Goal: Task Accomplishment & Management: Manage account settings

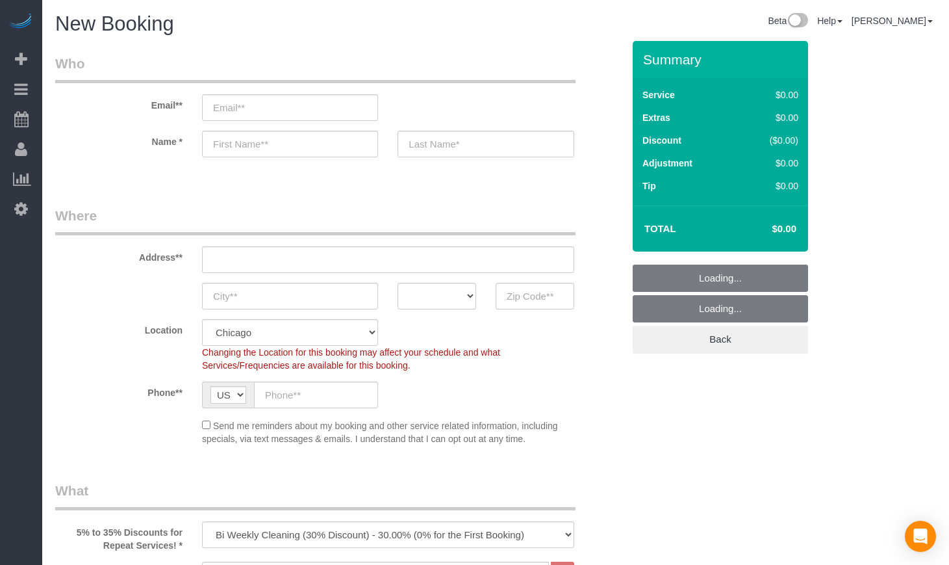
select select "512"
select select "object:1084"
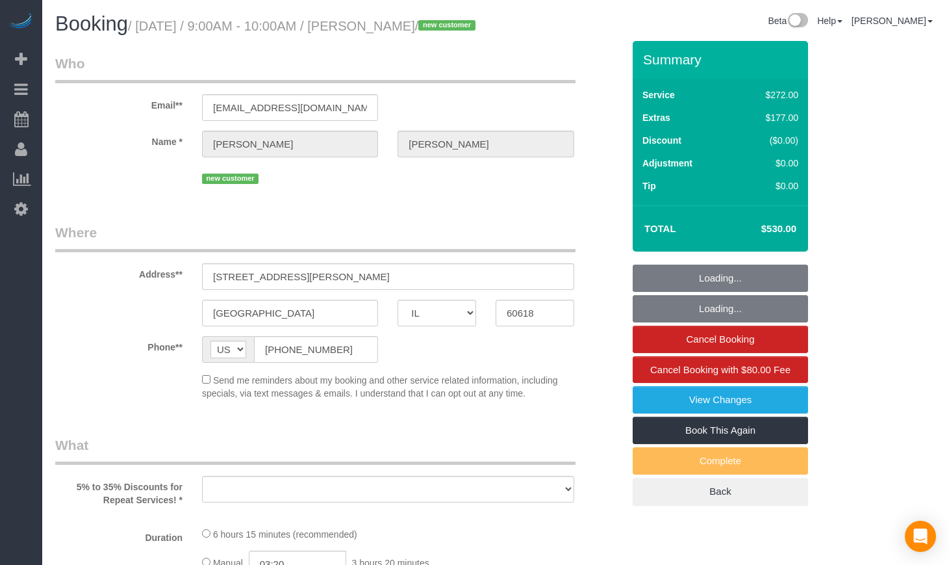
select select "IL"
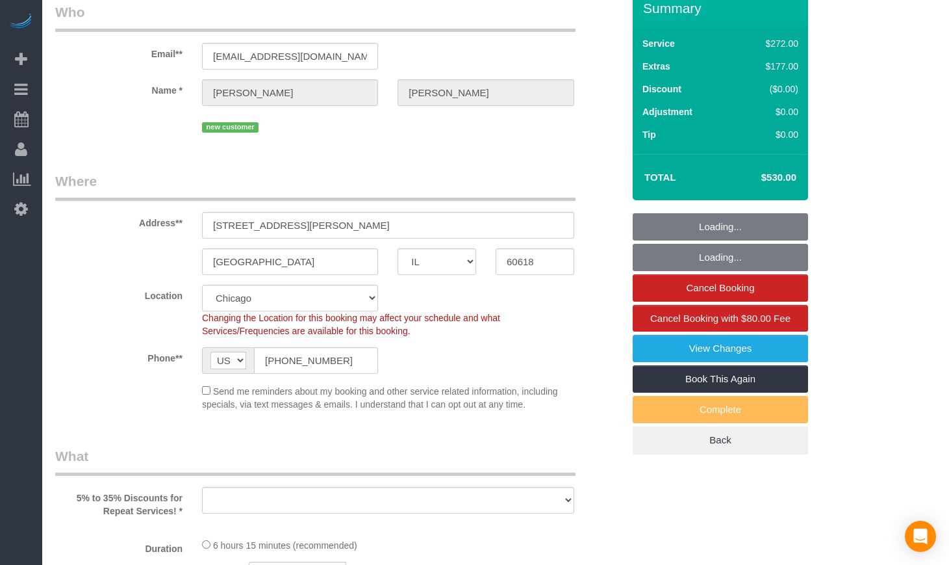
select select "object:597"
select select "number:1"
select select "number:58"
select select "number:139"
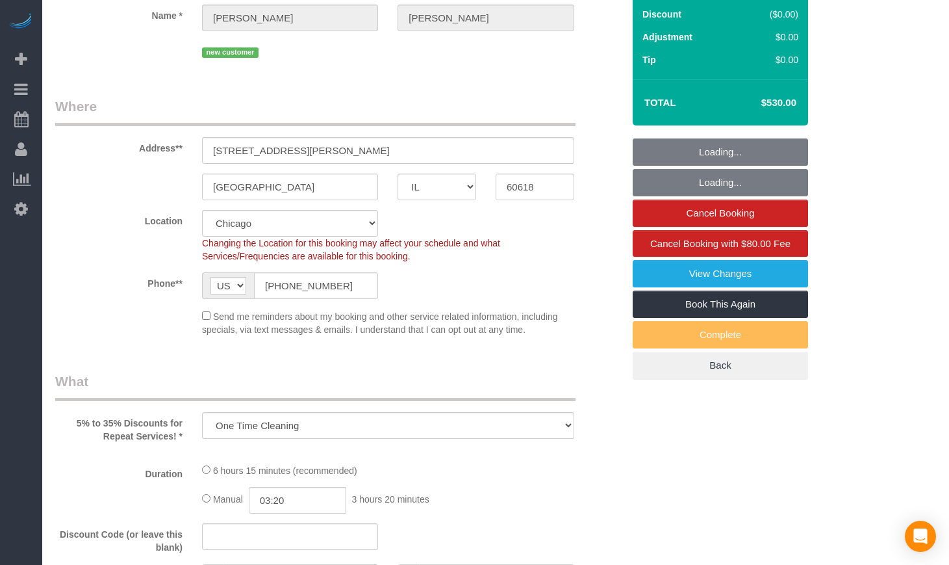
select select "object:1071"
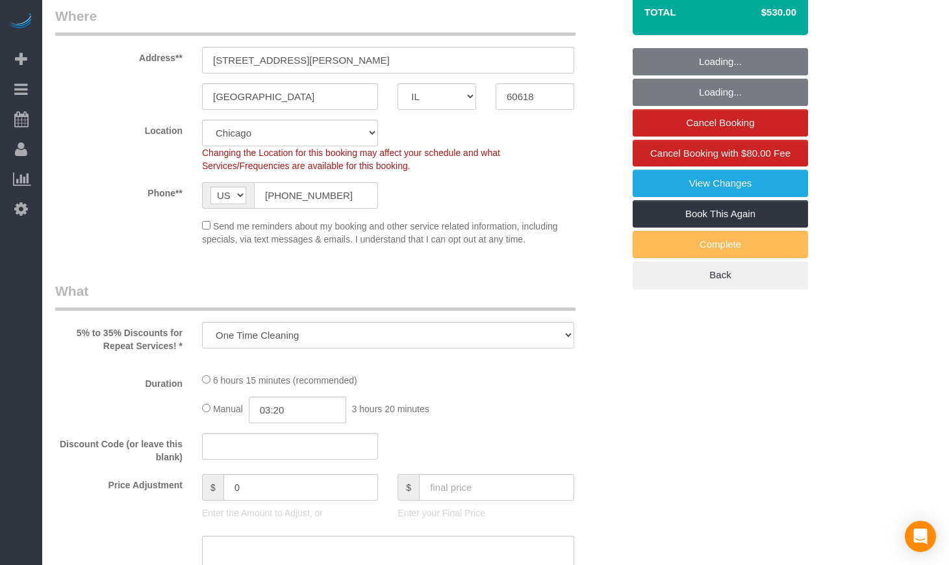
select select "513"
select select "5"
select select "spot1"
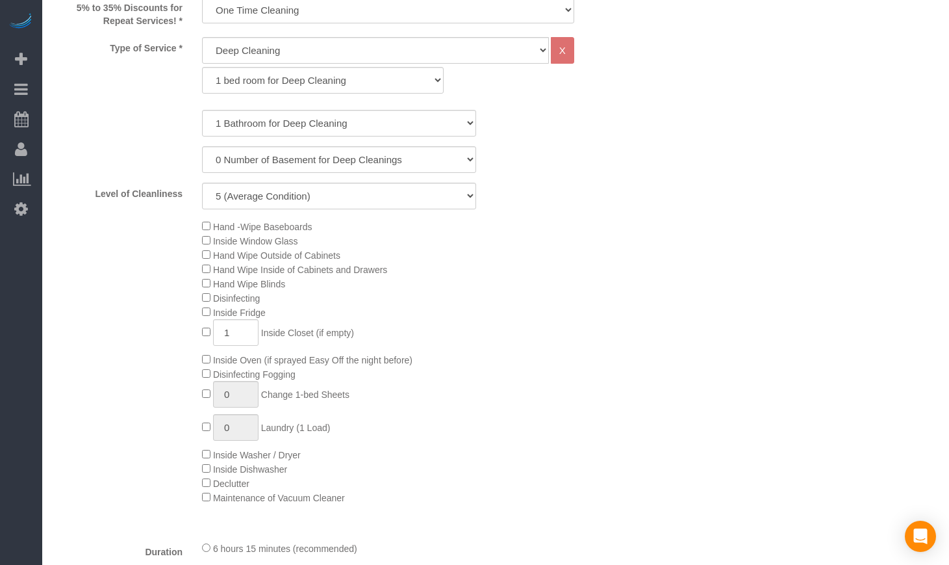
select select "5"
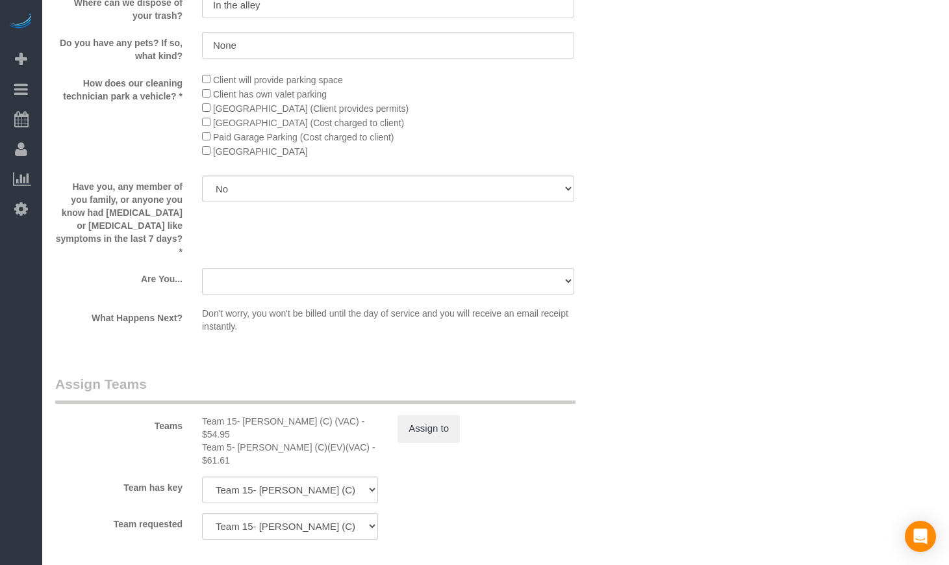
scroll to position [1949, 0]
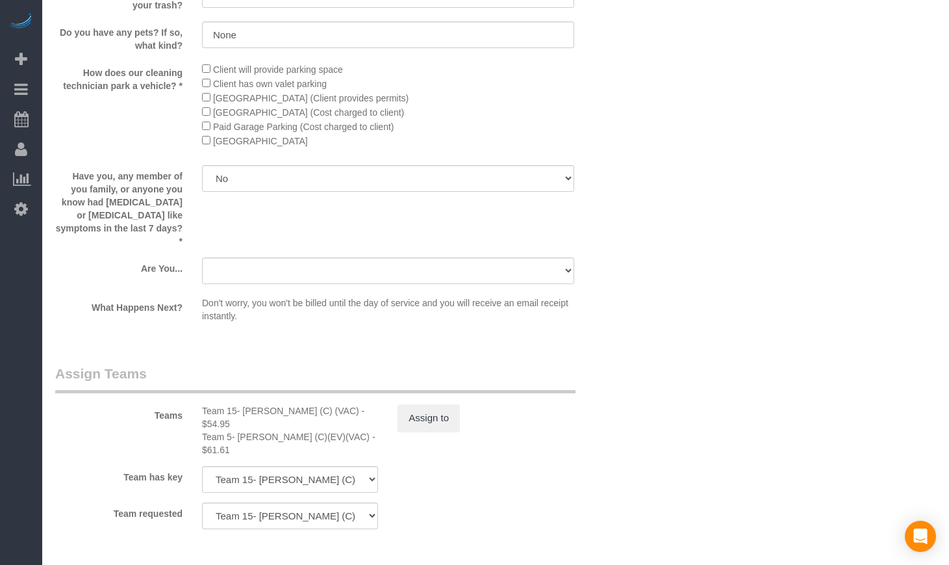
click at [253, 418] on div "Team 15- [PERSON_NAME] (C) (VAC) - $54.95" at bounding box center [290, 417] width 176 height 26
copy div "[PERSON_NAME]"
click at [246, 437] on div "Team 5- [PERSON_NAME] (C)(EV)(VAC) - $61.61" at bounding box center [290, 443] width 176 height 26
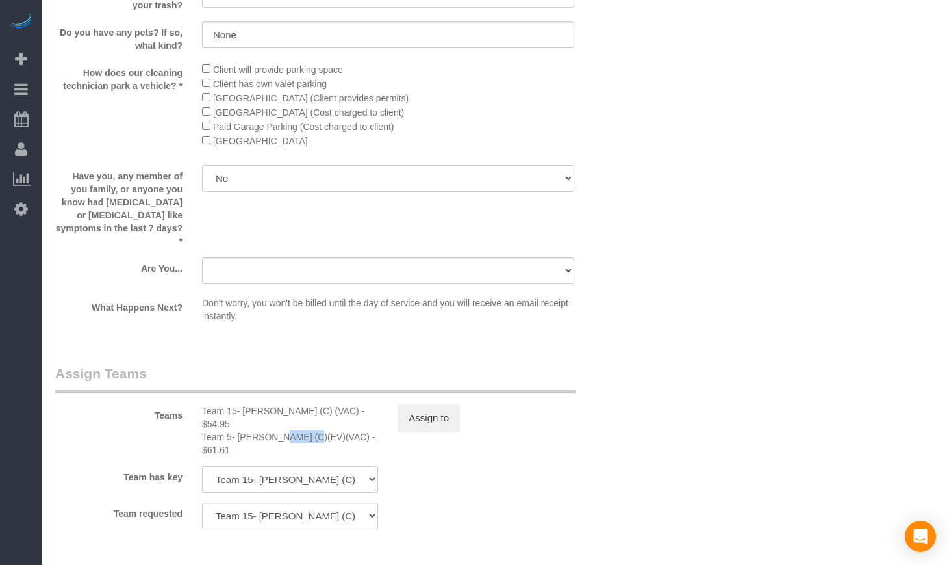
copy div "[PERSON_NAME]"
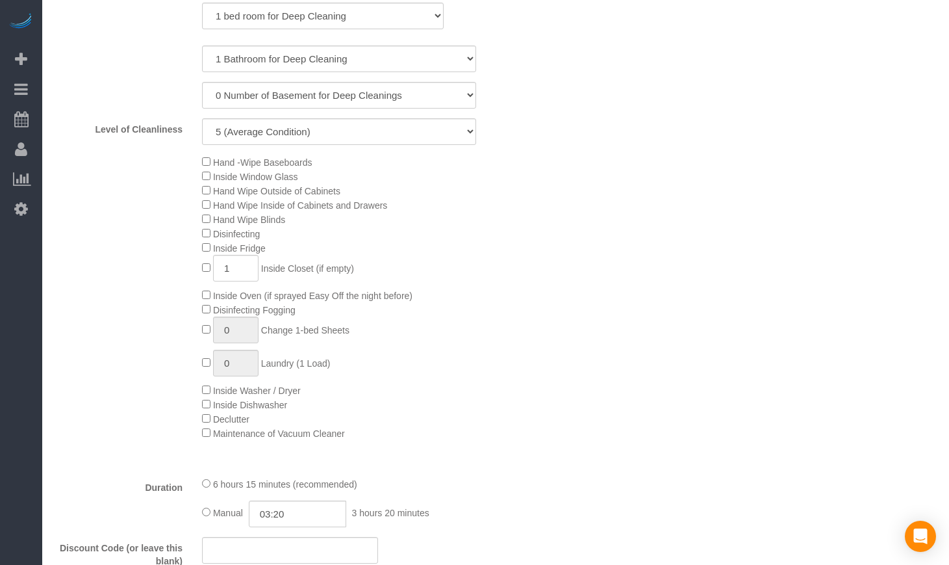
scroll to position [758, 0]
